Goal: Transaction & Acquisition: Purchase product/service

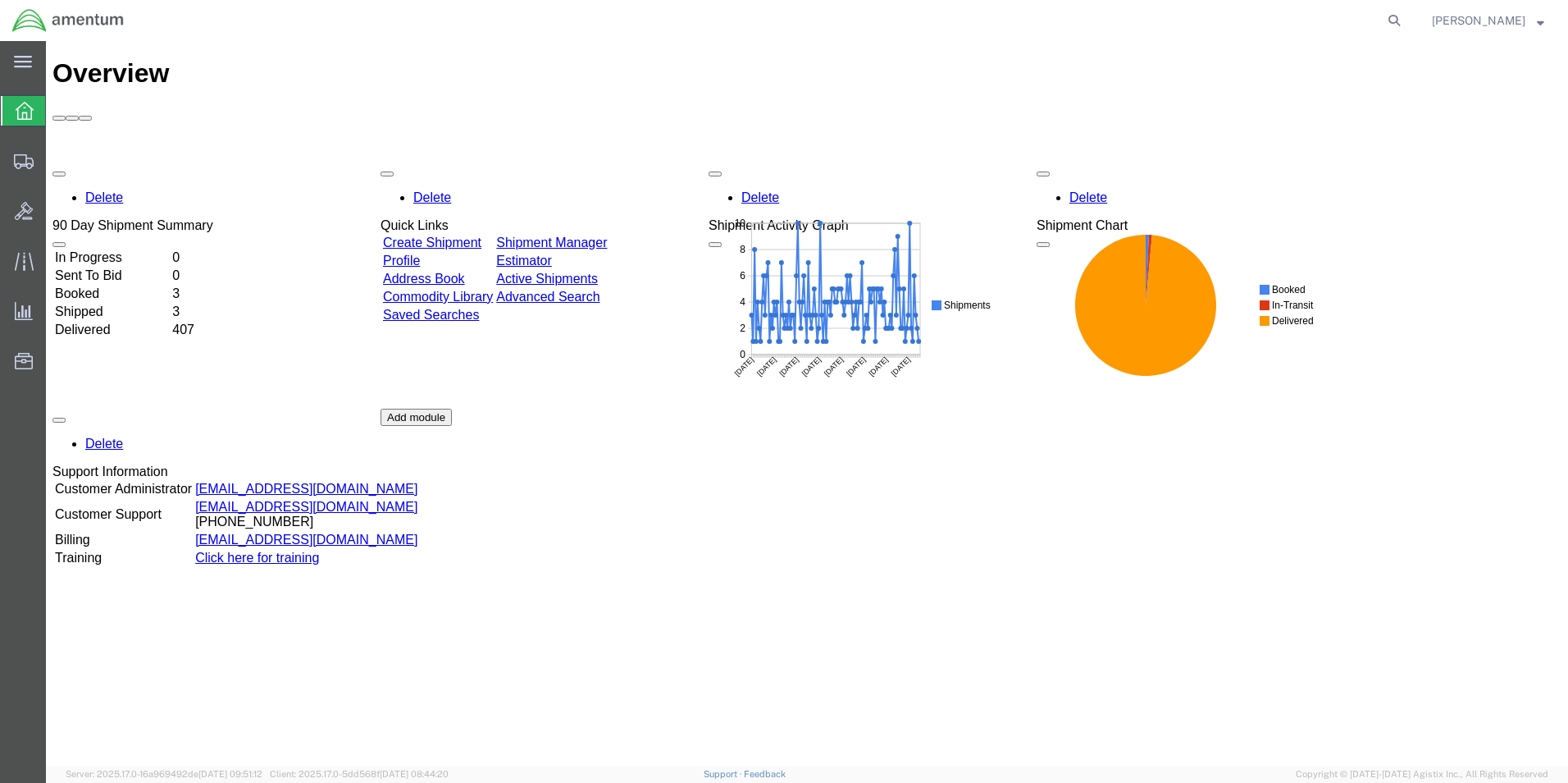
click at [463, 235] on link "Create Shipment" at bounding box center [432, 242] width 98 height 14
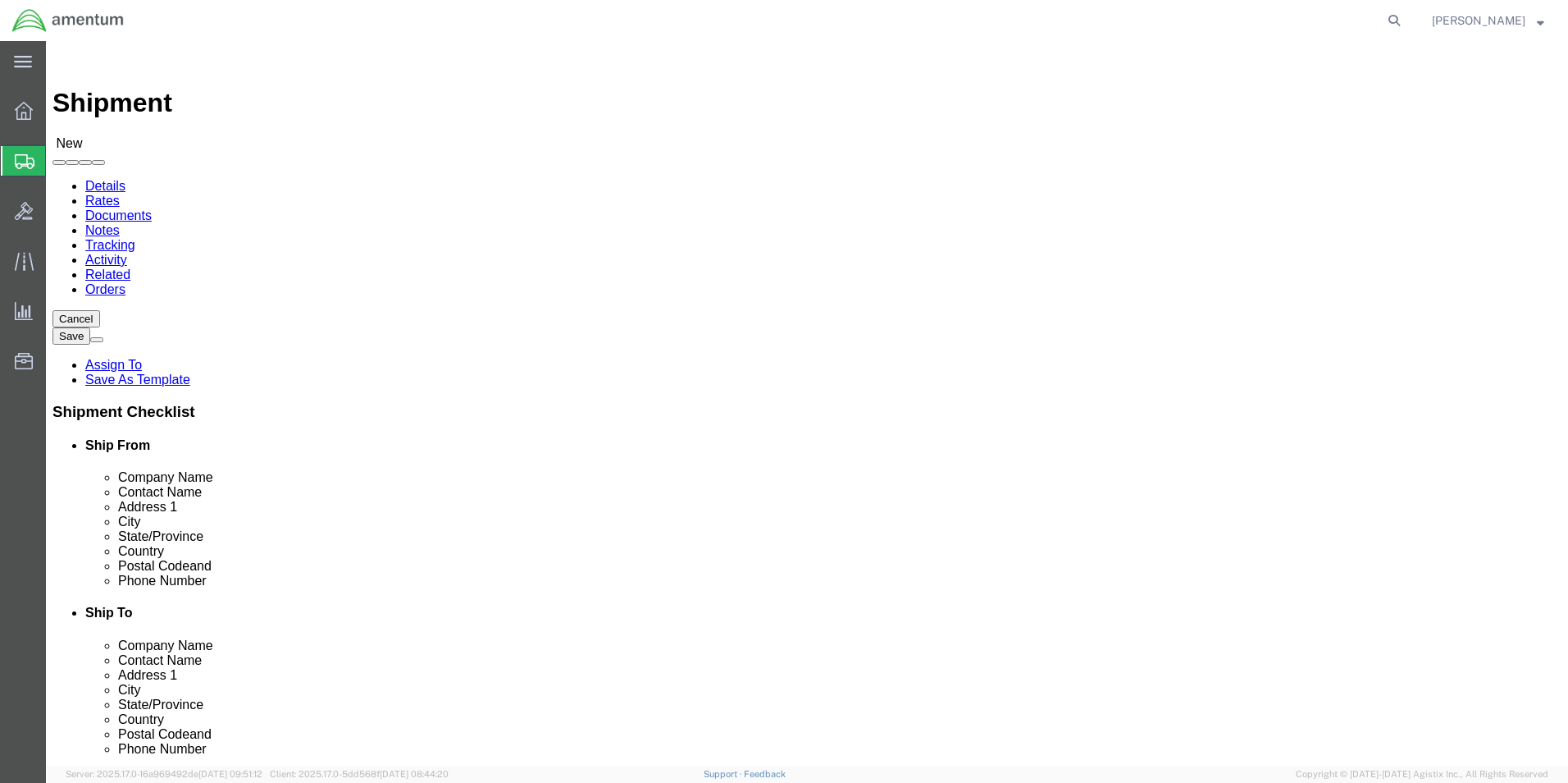
select select
select select "MYPROFILE"
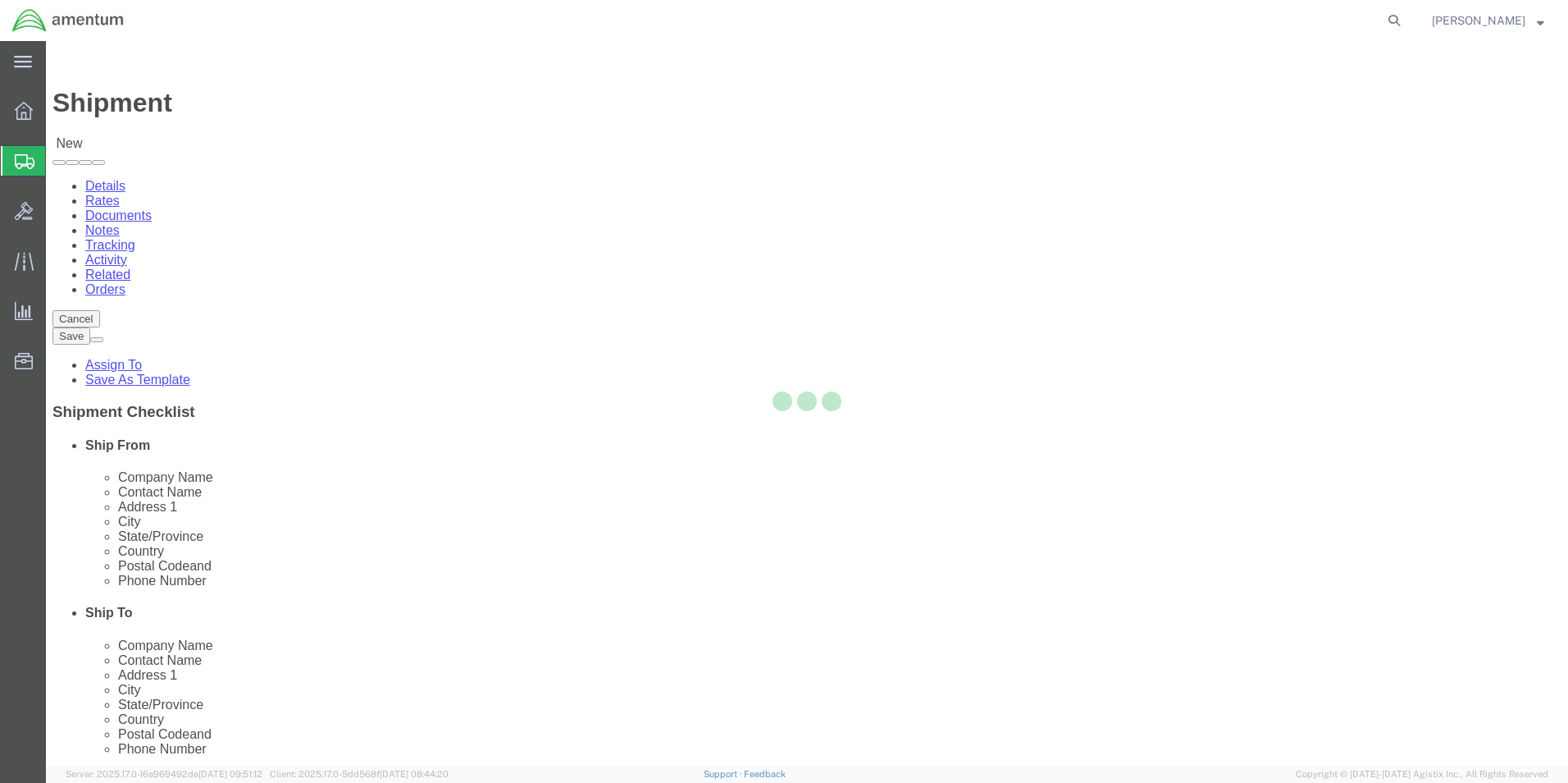
type input "Amentum Services, Inc."
type input "[PERSON_NAME]"
type input "5600 Air Cargo Road"
type input "[US_STATE][GEOGRAPHIC_DATA]"
type input "73159-1109"
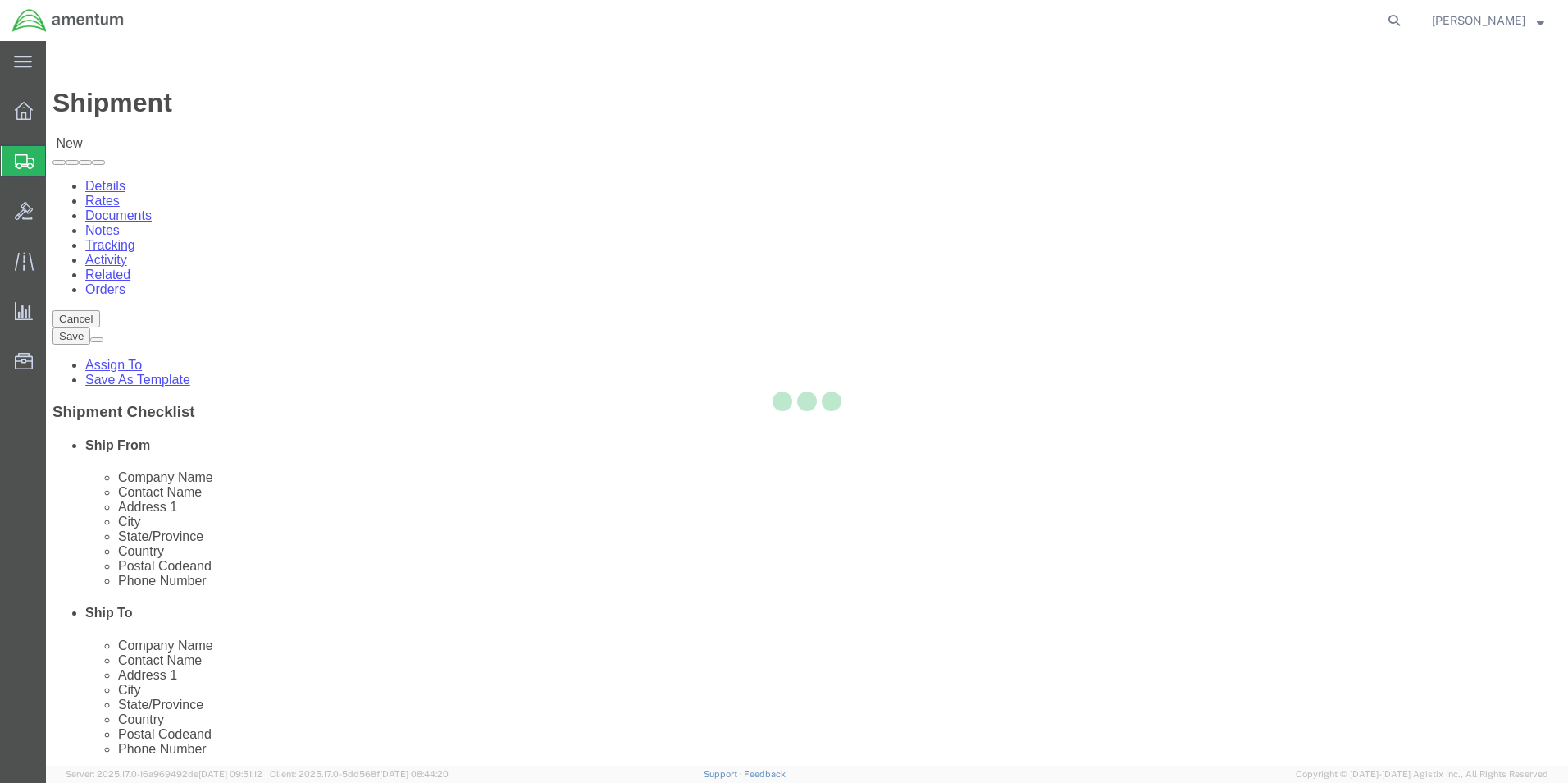
type input "[PHONE_NUMBER]"
type input "[PERSON_NAME][EMAIL_ADDRESS][PERSON_NAME][DOMAIN_NAME]"
checkbox input "true"
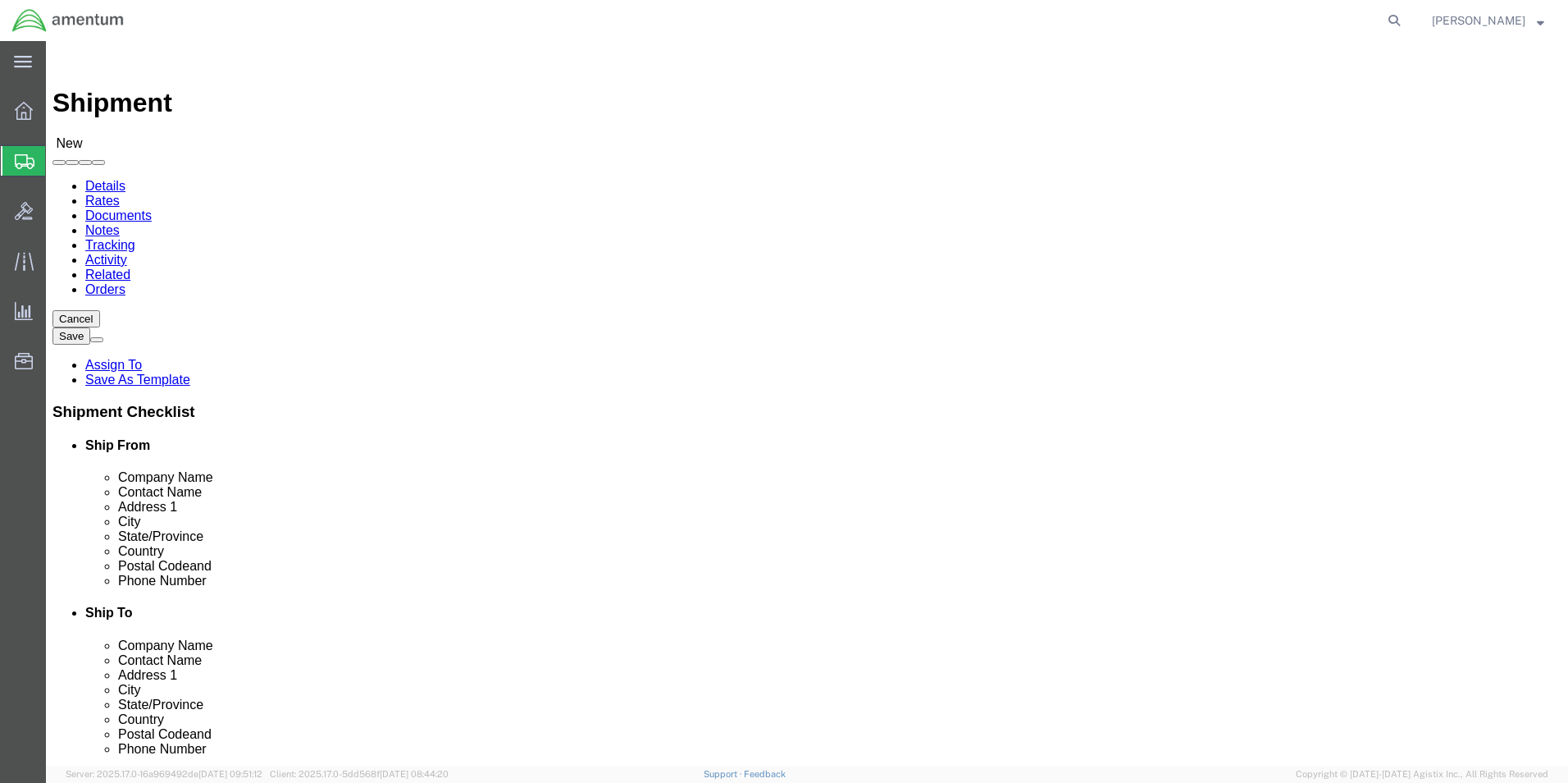
select select "OK"
click div "Location My Profile Location [PHONE_NUMBER] [PHONE_NUMBER] [PHONE_NUMBER] [PHON…"
type input "ser"
select select "49917"
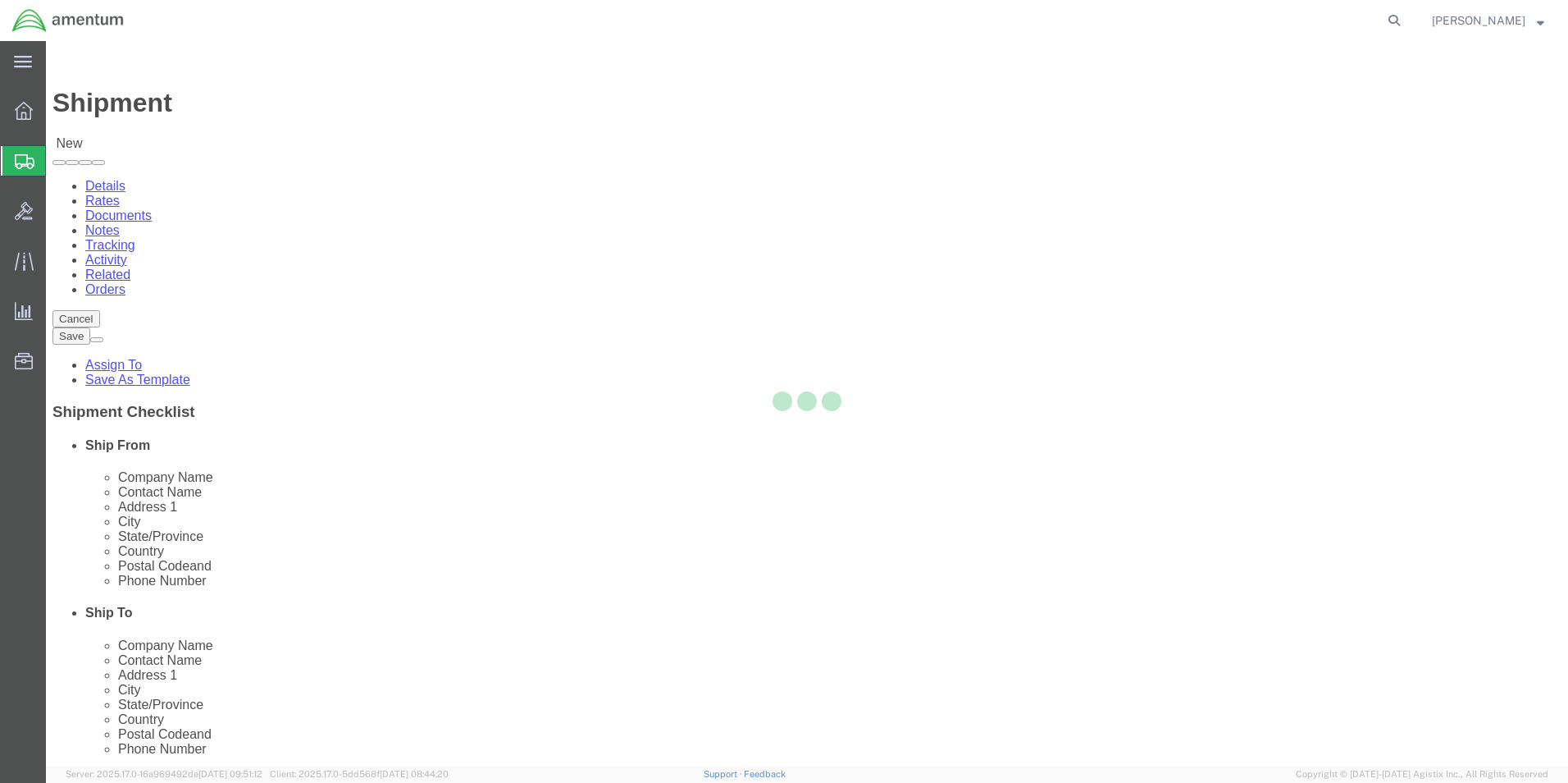
type input "Amentum Services, Inc."
type input "4640 Subchaser Ct"
type input "Bldg 200"
type input "[GEOGRAPHIC_DATA]"
type input "32244"
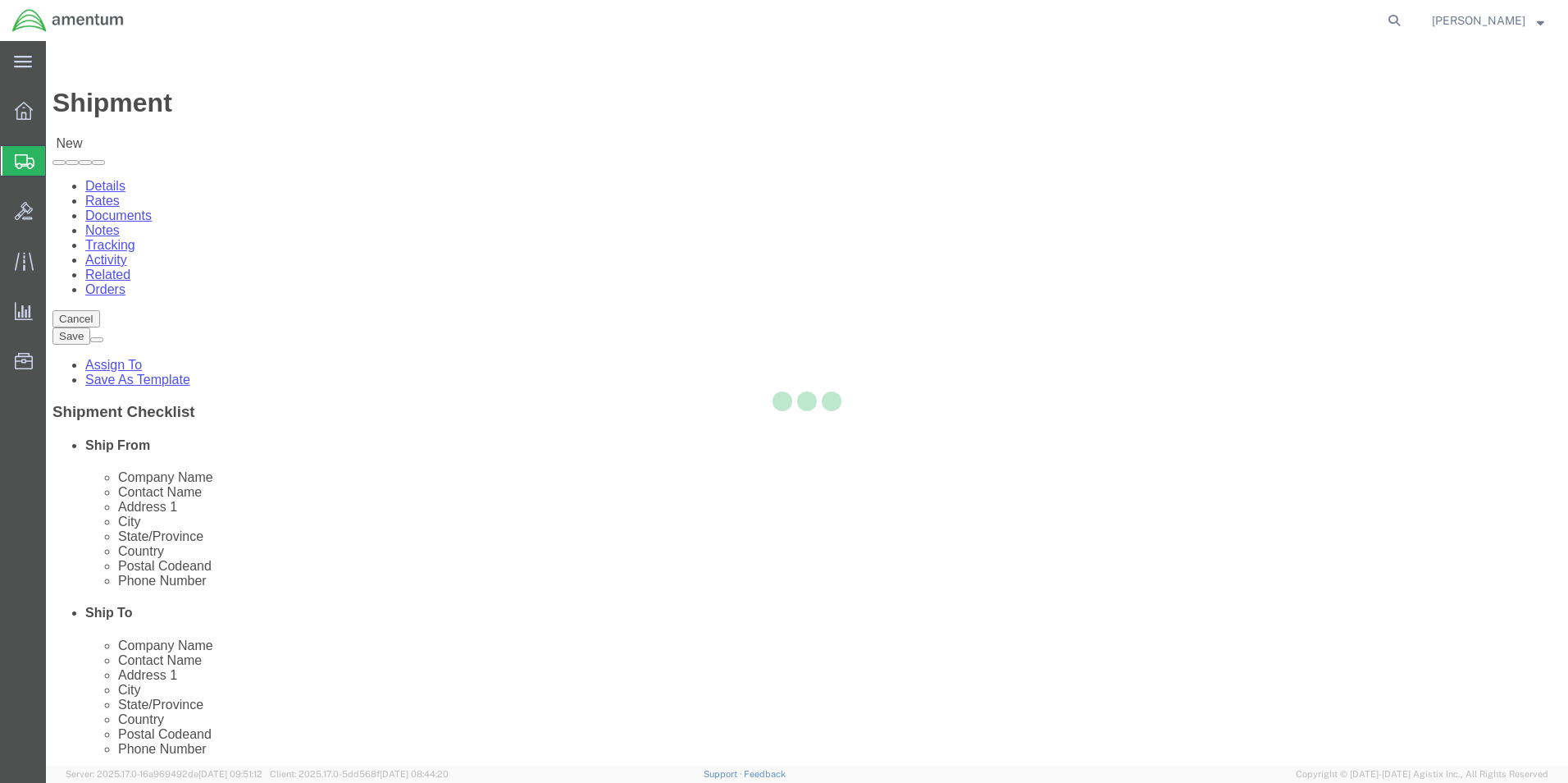
type input "[PHONE_NUMBER]"
select select "FL"
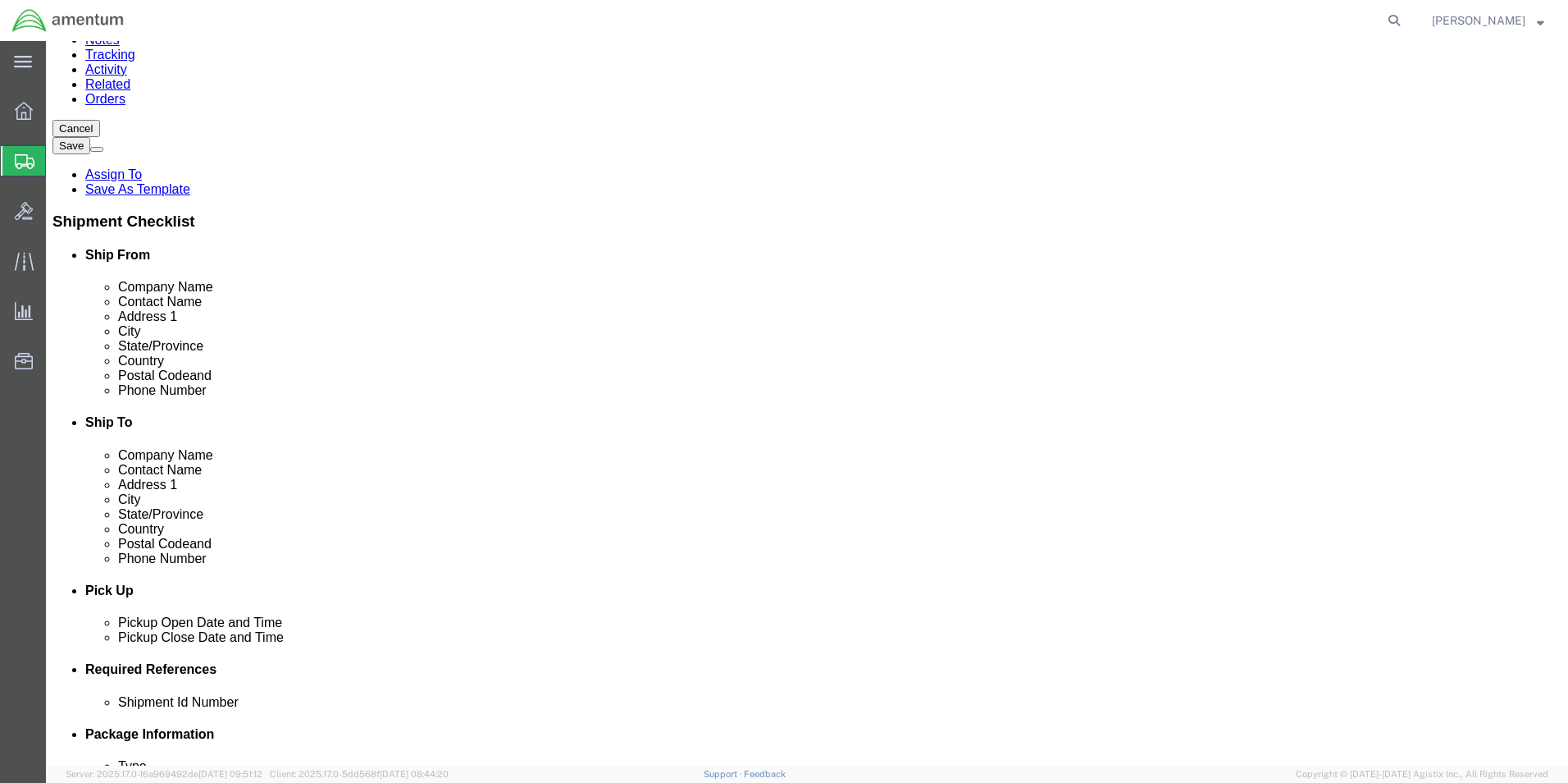
scroll to position [410, 0]
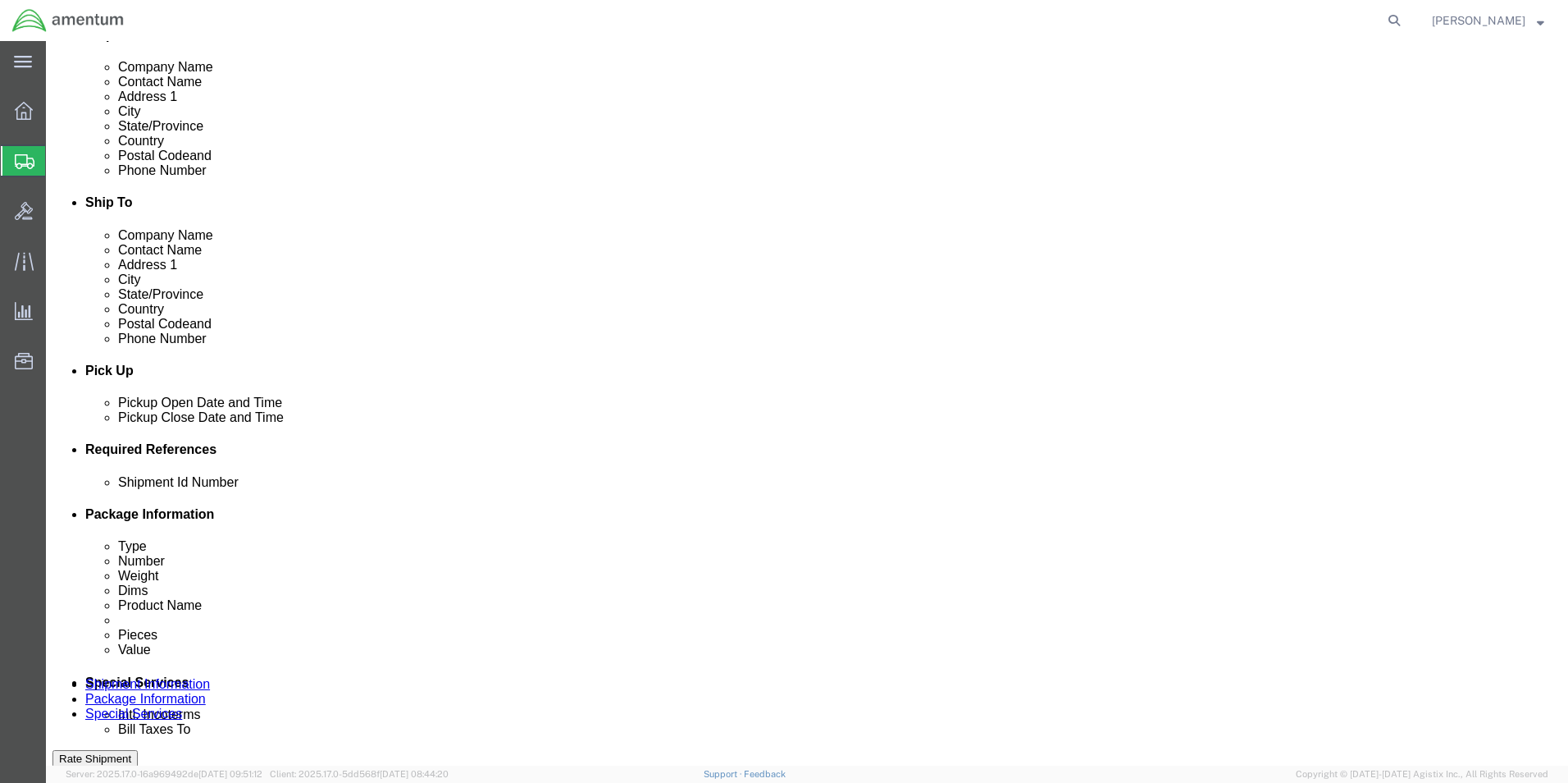
click div "[DATE] 8:00 AM"
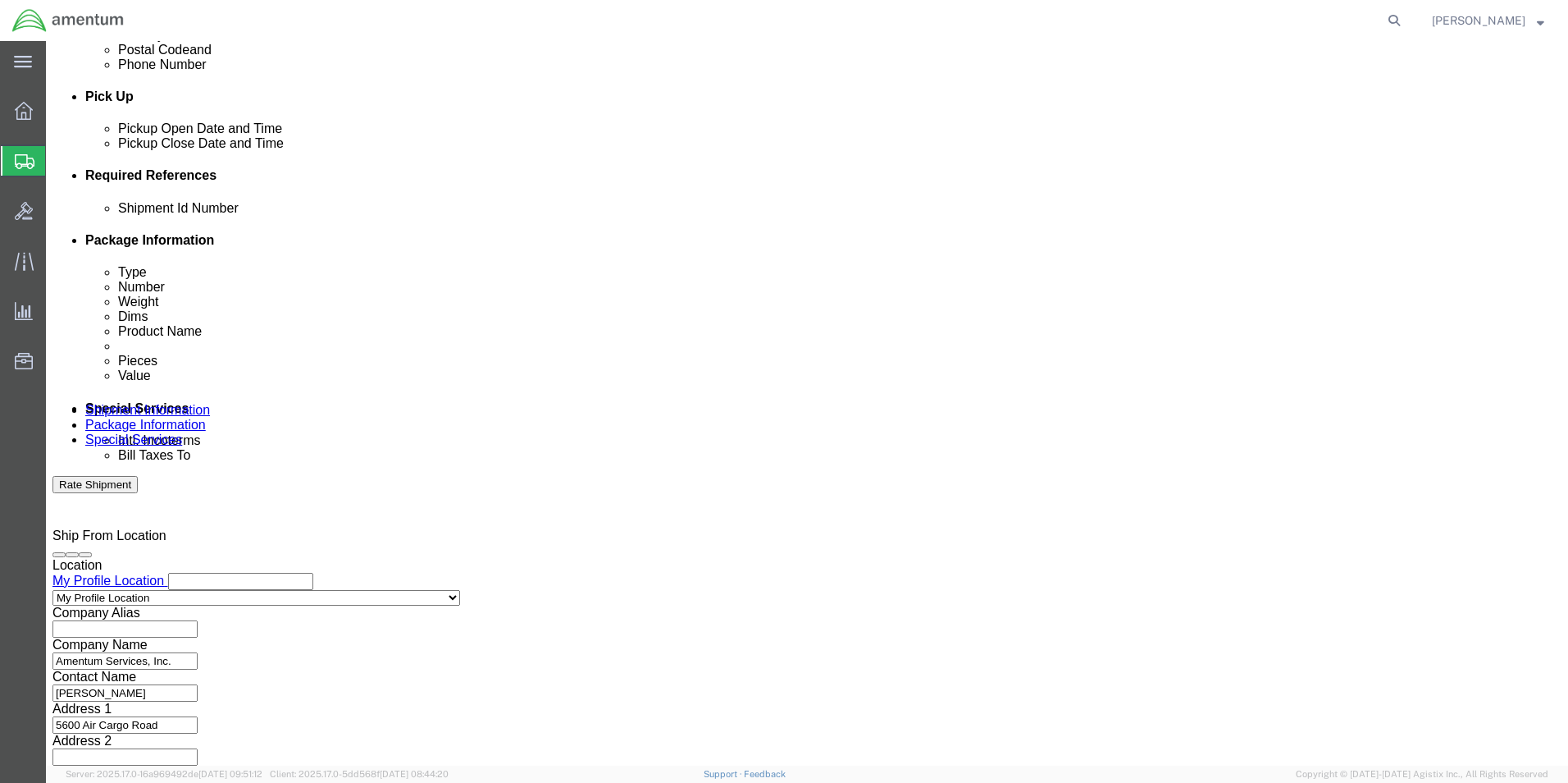
type input "12:00 pm"
type input "12:00 PM"
click button "Apply"
click div "[DATE] 1:00 PM"
type input "14:00 PM"
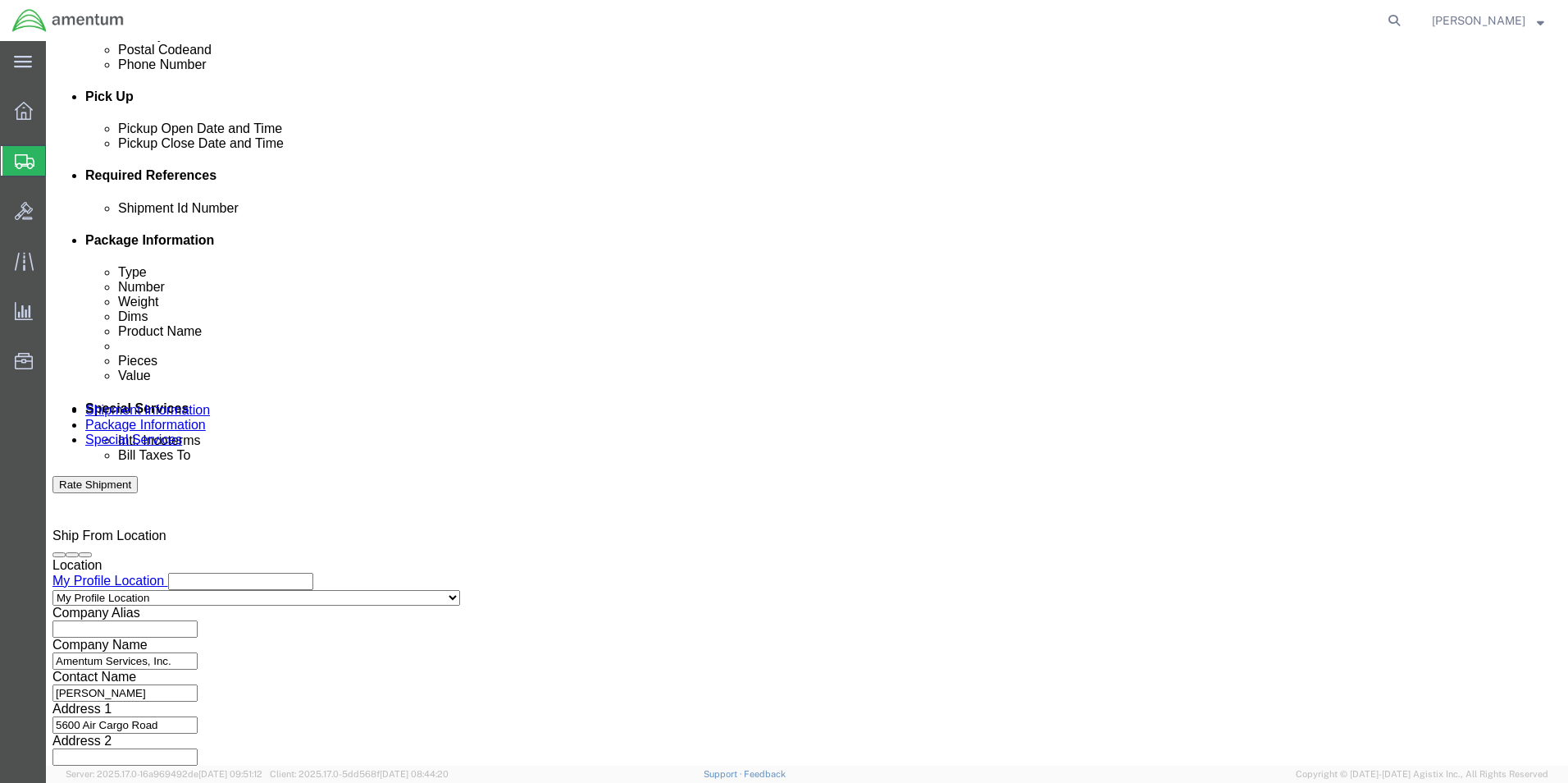
click button "Apply"
click button "Add reference"
drag, startPoint x: 890, startPoint y: 320, endPoint x: 888, endPoint y: 338, distance: 18.1
click select "Select Account Type Activity ID Airline Appointment Number ASN Batch Request # …"
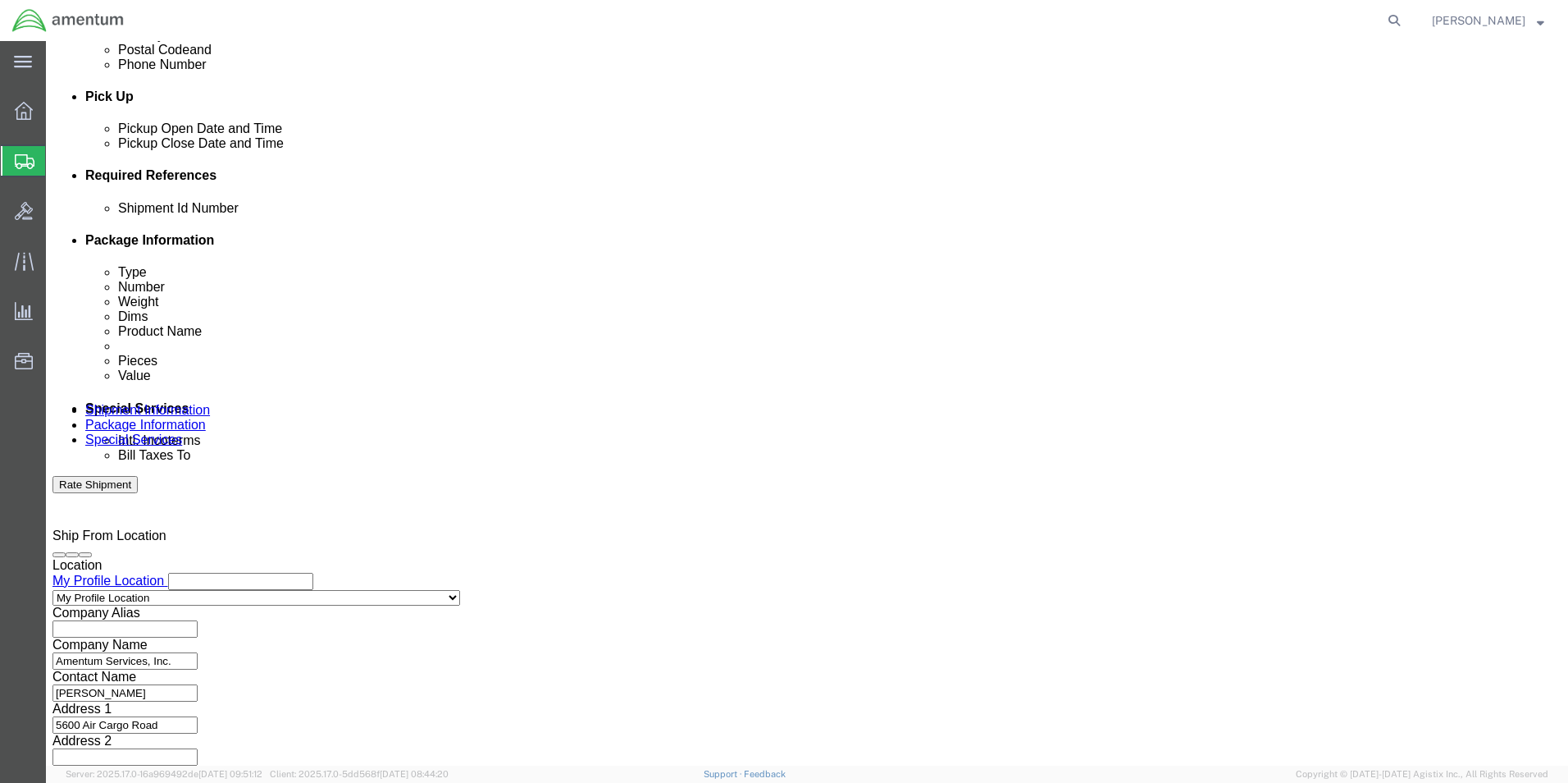
select select "DEPT"
click select "Select Account Type Activity ID Airline Appointment Number ASN Batch Request # …"
click div "Shipment Id Number Select Account Type Activity ID Airline Appointment Number A…"
drag, startPoint x: 476, startPoint y: 323, endPoint x: 473, endPoint y: 338, distance: 15.3
click select "Select Account Type Activity ID Airline Appointment Number ASN Batch Request # …"
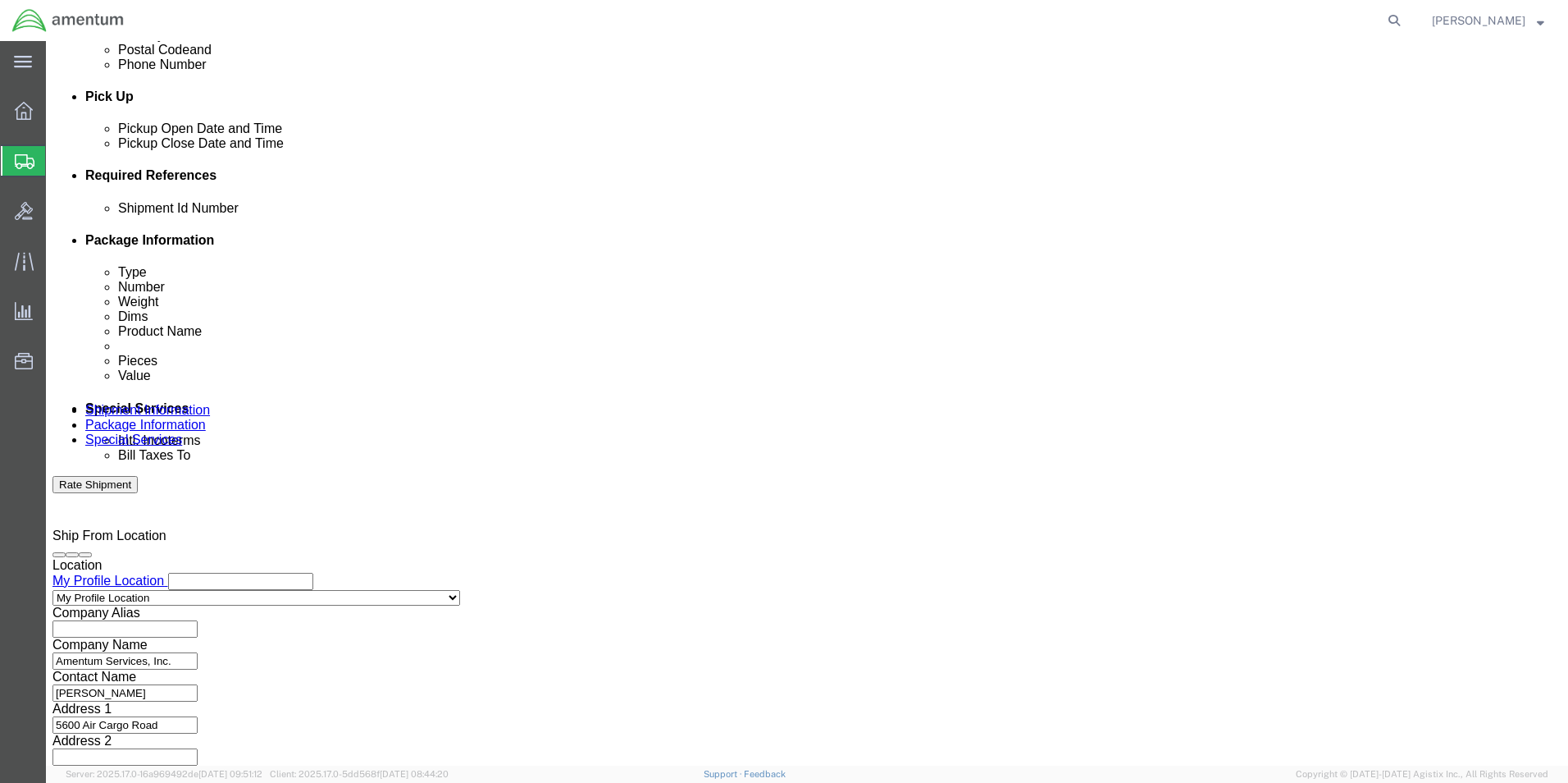
select select "CUSTREF"
click select "Select Account Type Activity ID Airline Appointment Number ASN Batch Request # …"
click input "text"
type input "CBP"
click input "text"
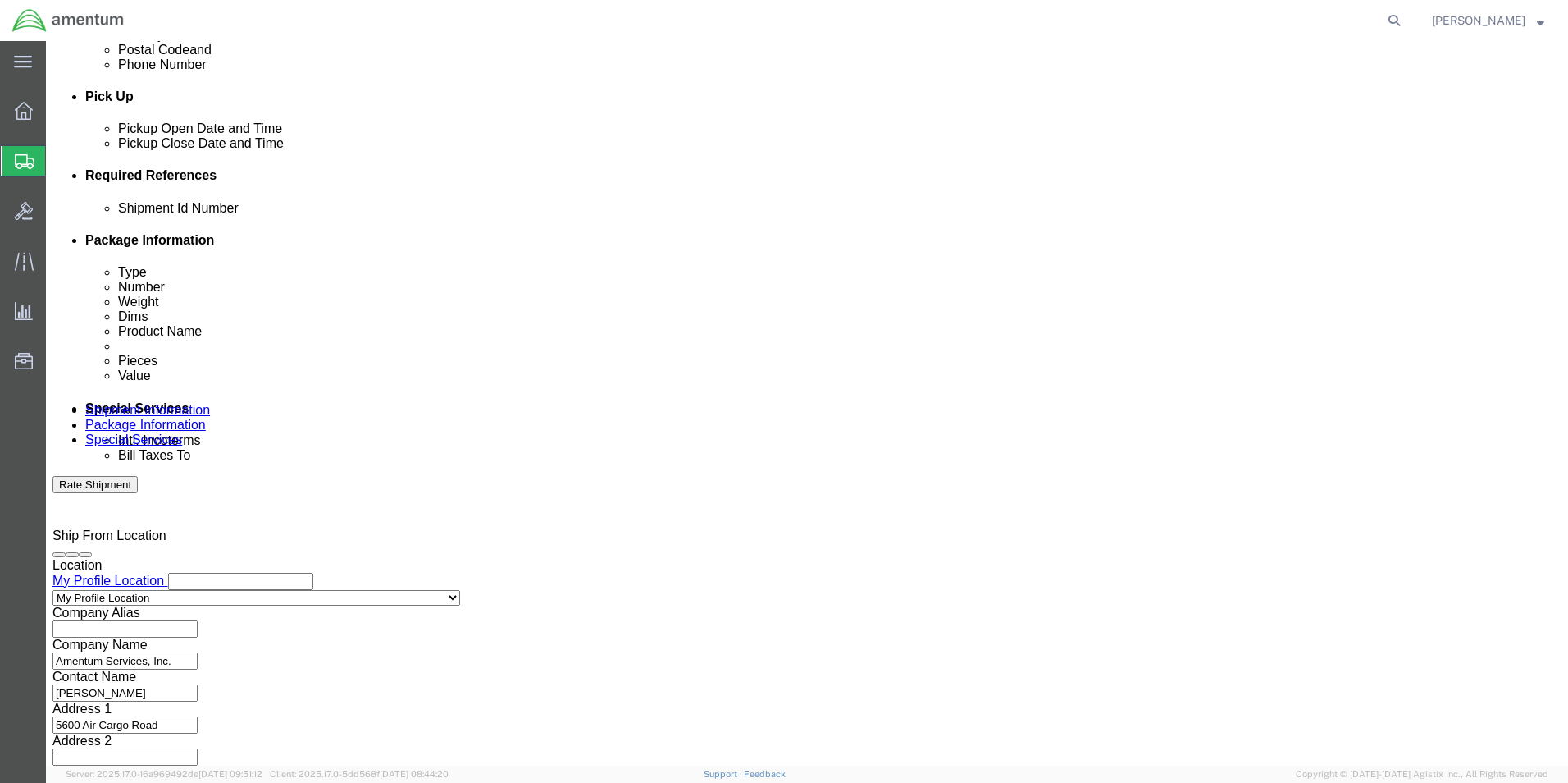
type input "94647"
type input "2"
type input "324967"
click button "Continue"
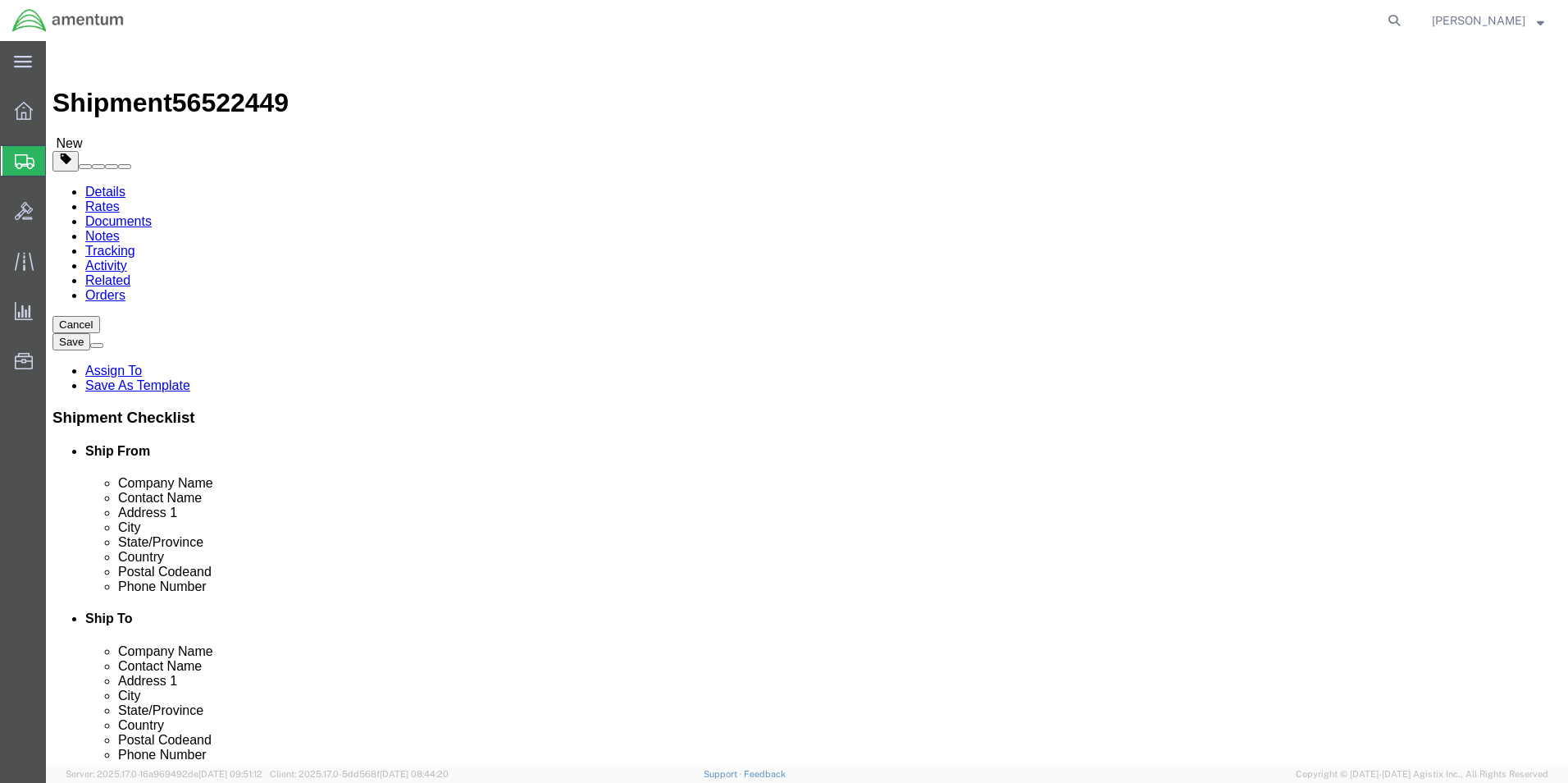
click select "Select BCK Boxes Bale(s) Basket(s) Bolt(s) Bottle(s) Buckets Bulk Bundle(s) Can…"
select select "PSNS"
click select "Select BCK Boxes Bale(s) Basket(s) Bolt(s) Bottle(s) Buckets Bulk Bundle(s) Can…"
click input "text"
type input "2"
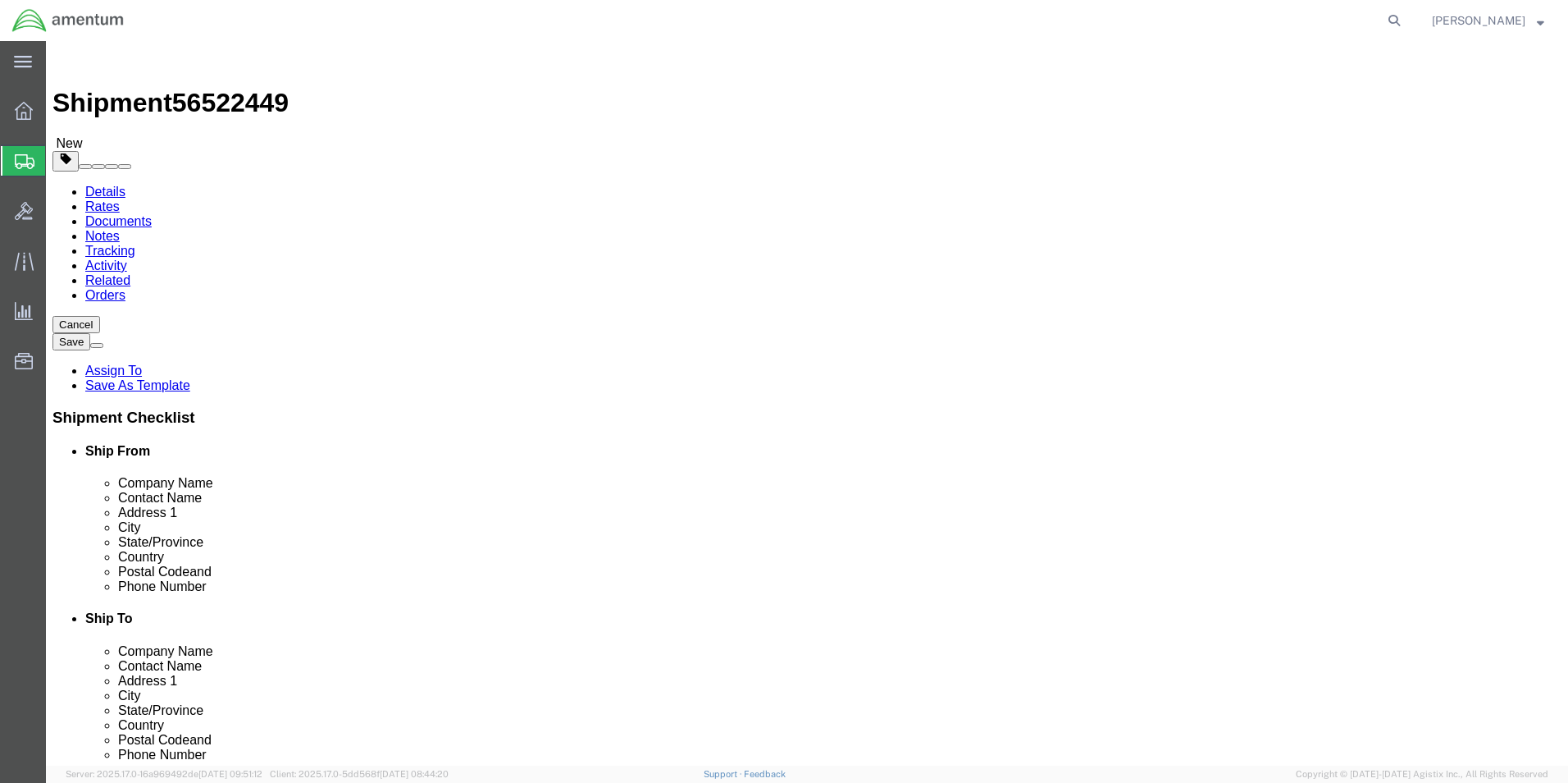
type input "40"
type input "45"
type input "58"
type input "320.00"
click div "Package Content # 1 1 x Pallet(s) Standard (Not Stackable) Package Type Select …"
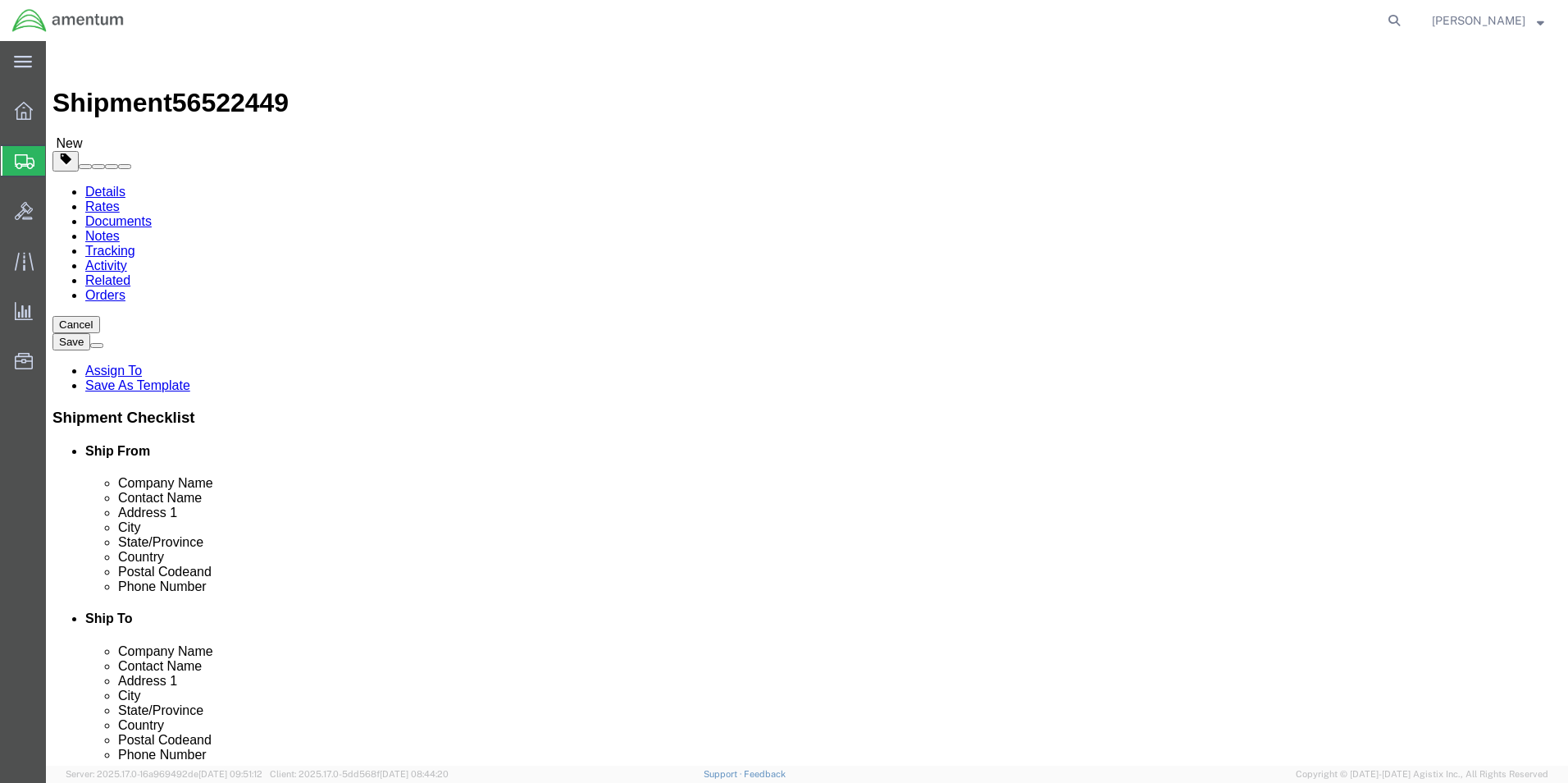
click link "Add Content"
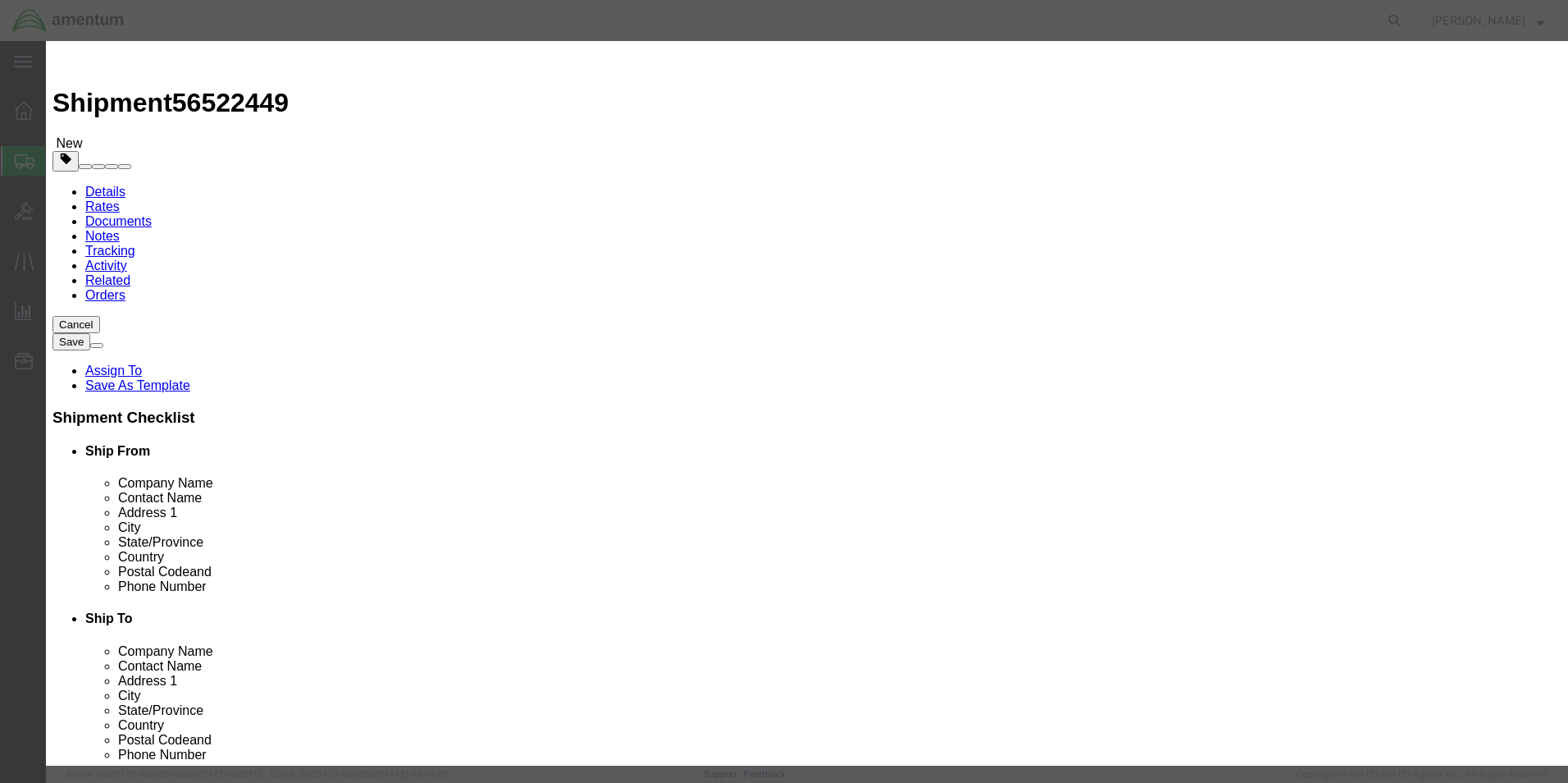
click input "text"
type input "380HD"
type input "2.00"
type input "1000000.00"
select select "USD"
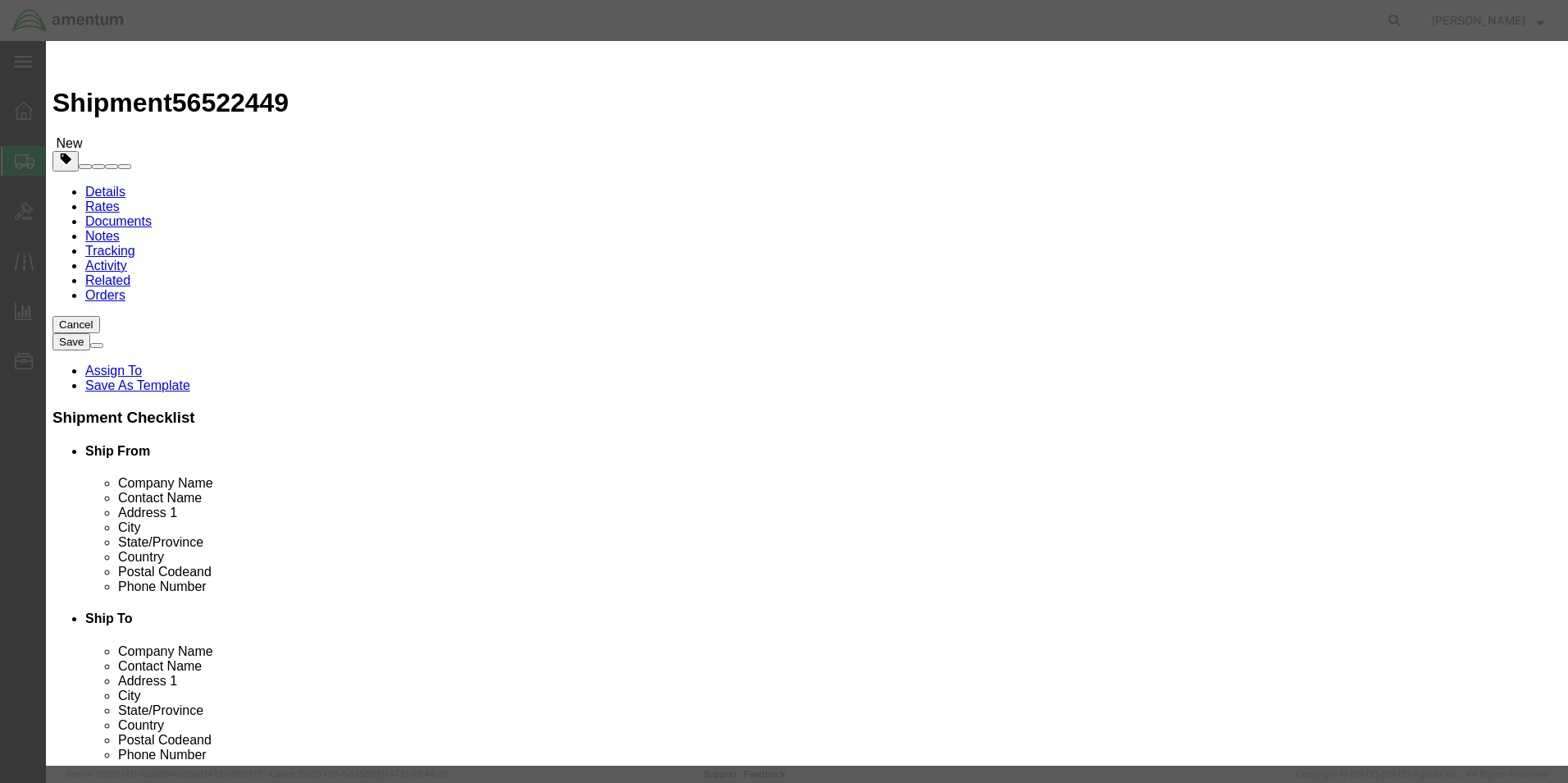
click select "Select 50 55 60 65 70 85 92.5 100 125 175 250 300 400"
select select "175"
click select "Select 50 55 60 65 70 85 92.5 100 125 175 250 300 400"
drag, startPoint x: 1123, startPoint y: 572, endPoint x: 1028, endPoint y: 560, distance: 95.8
click button "Save & Close"
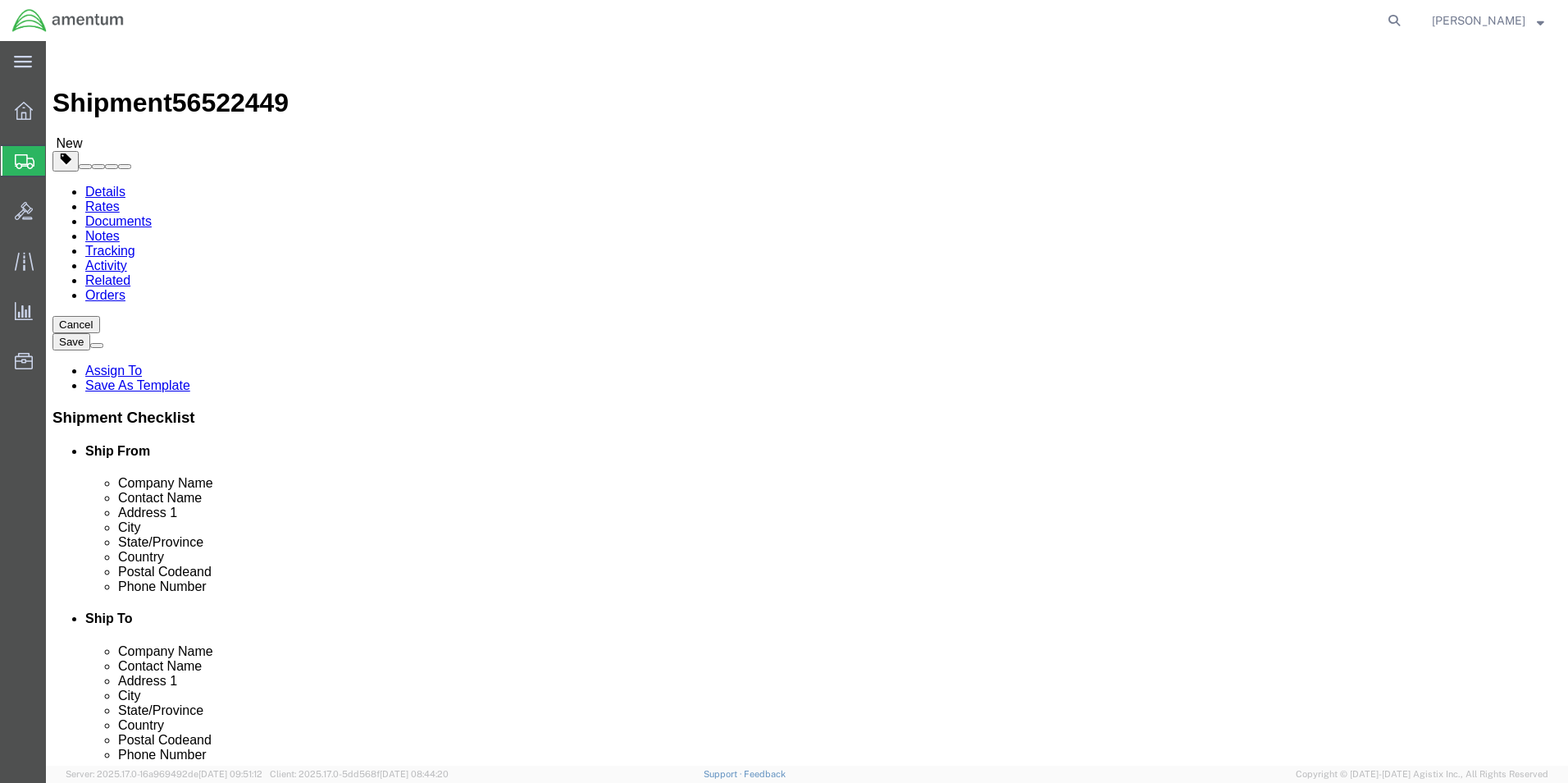
click button "Rate Shipment"
click link "Shipment Information"
click input "Ship To Location / Contact Name : This field is required."
type input "SUPPLY"
click button "Rate Shipment"
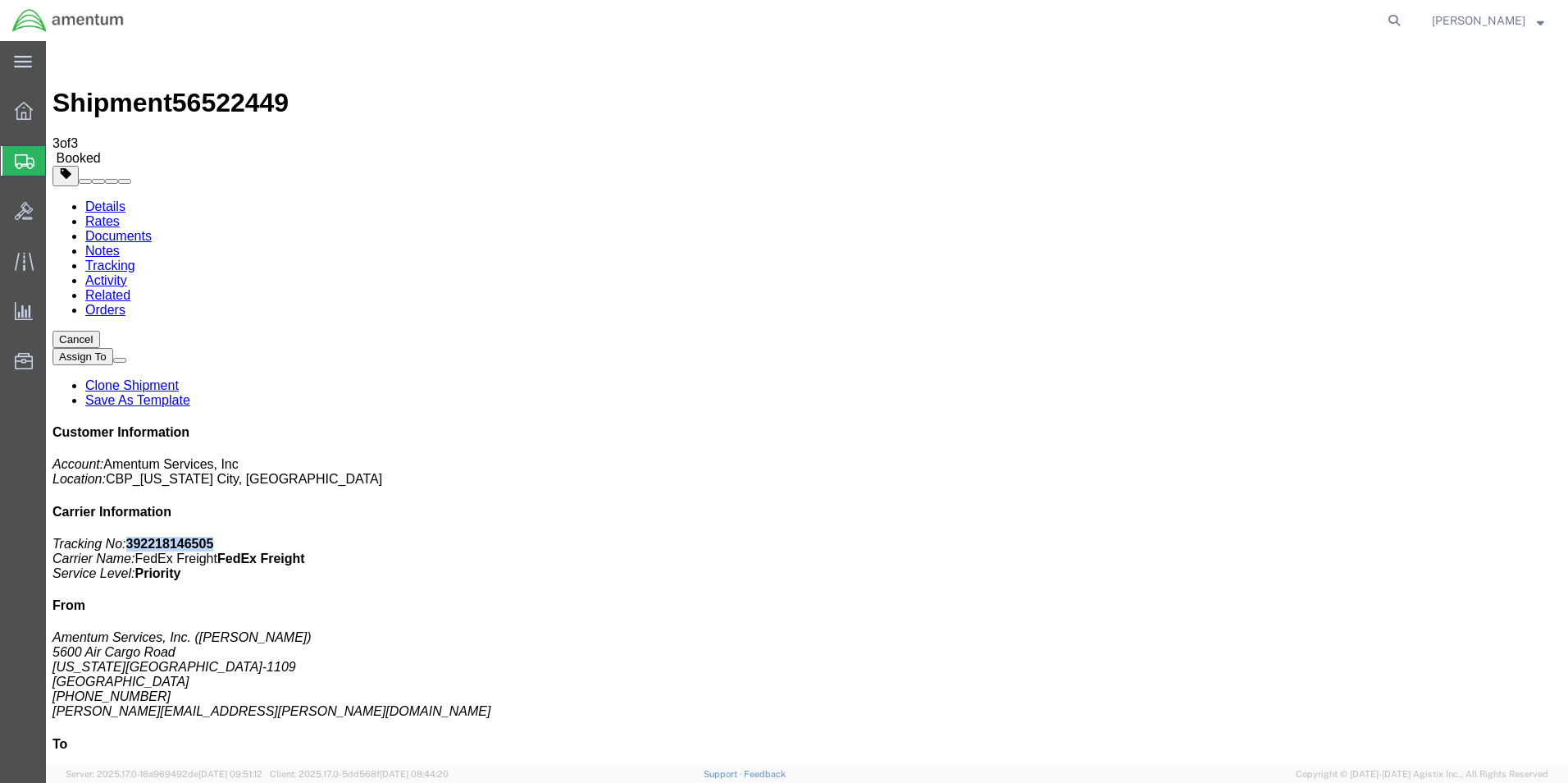
drag, startPoint x: 1420, startPoint y: 255, endPoint x: 1340, endPoint y: 255, distance: 80.0
click at [1340, 536] on p "Tracking No: 392218146505 Carrier Name: FedEx Freight FedEx Freight Service Lev…" at bounding box center [807, 559] width 1510 height 44
copy b "392218146505"
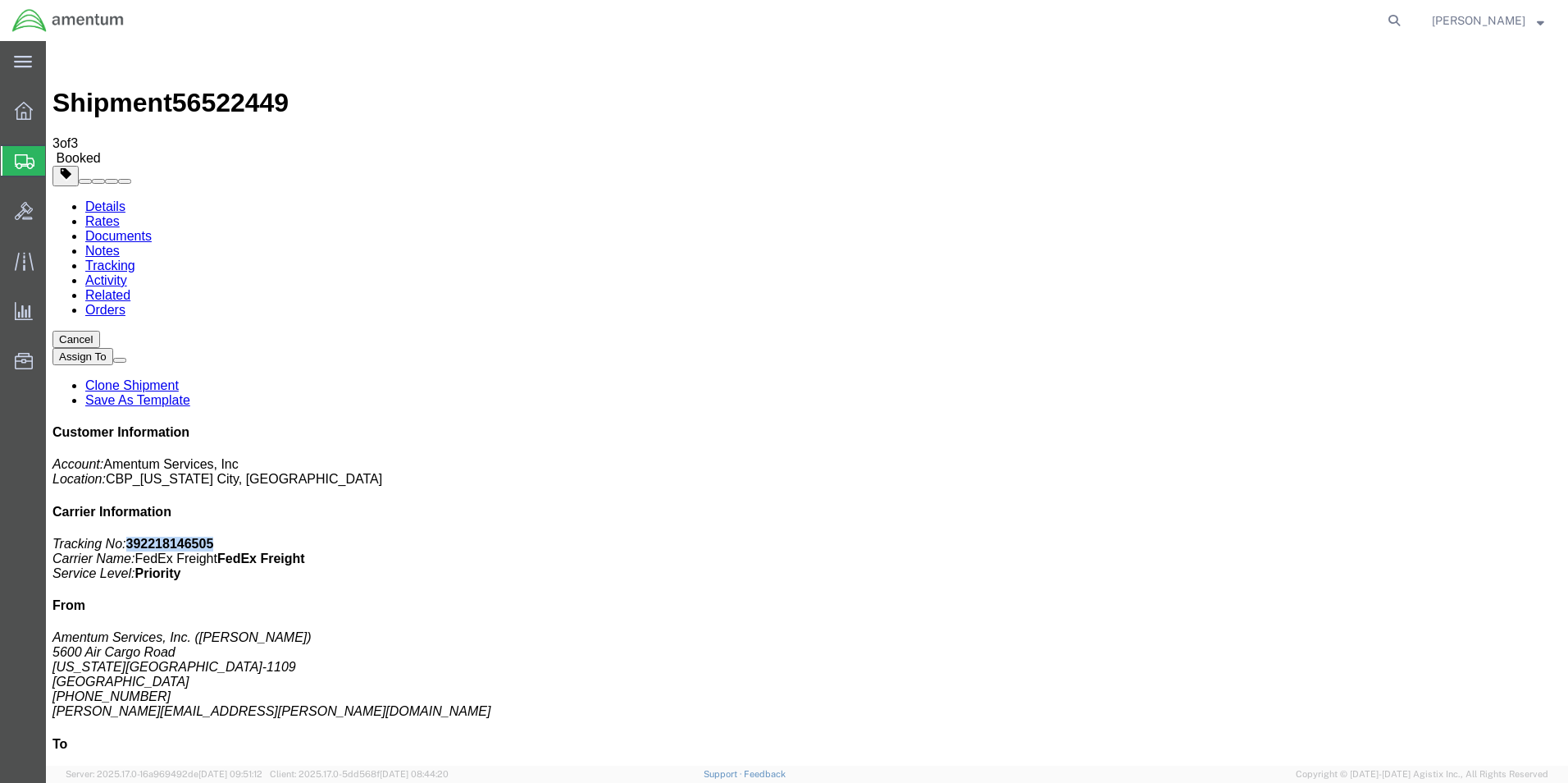
drag, startPoint x: 107, startPoint y: 112, endPoint x: 408, endPoint y: 155, distance: 304.1
click at [107, 200] on link "Details" at bounding box center [105, 207] width 40 height 14
click link "Schedule pickup request"
